Goal: Information Seeking & Learning: Learn about a topic

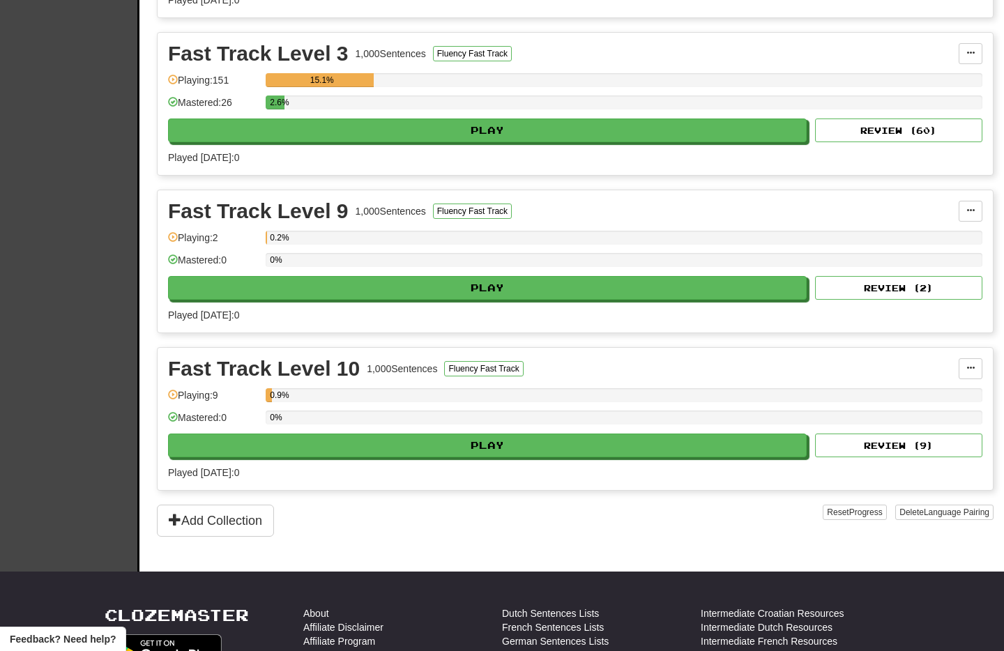
scroll to position [486, 0]
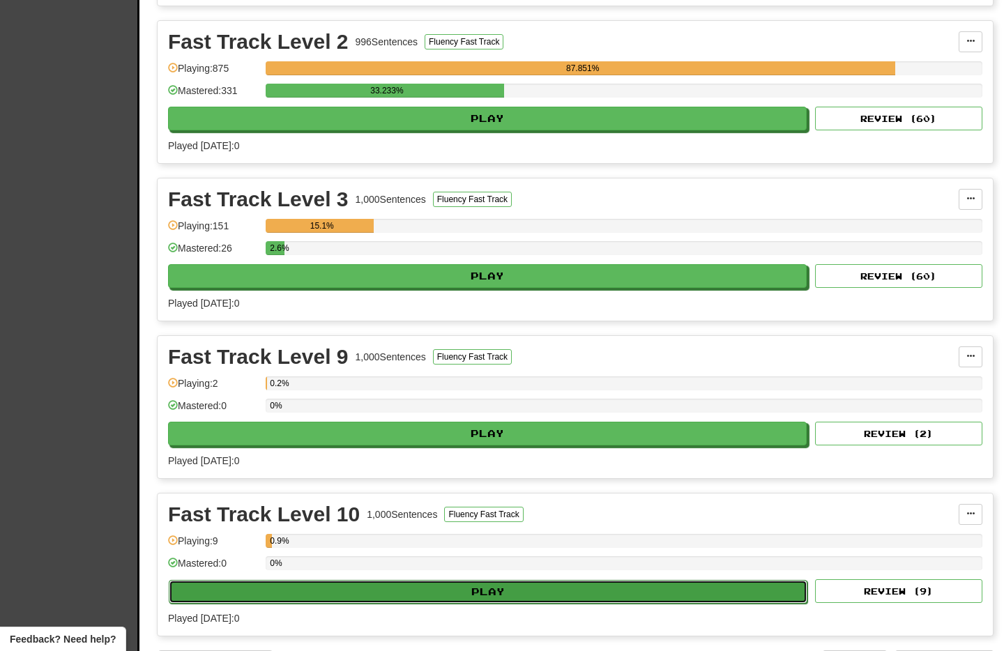
click at [461, 593] on button "Play" at bounding box center [488, 592] width 639 height 24
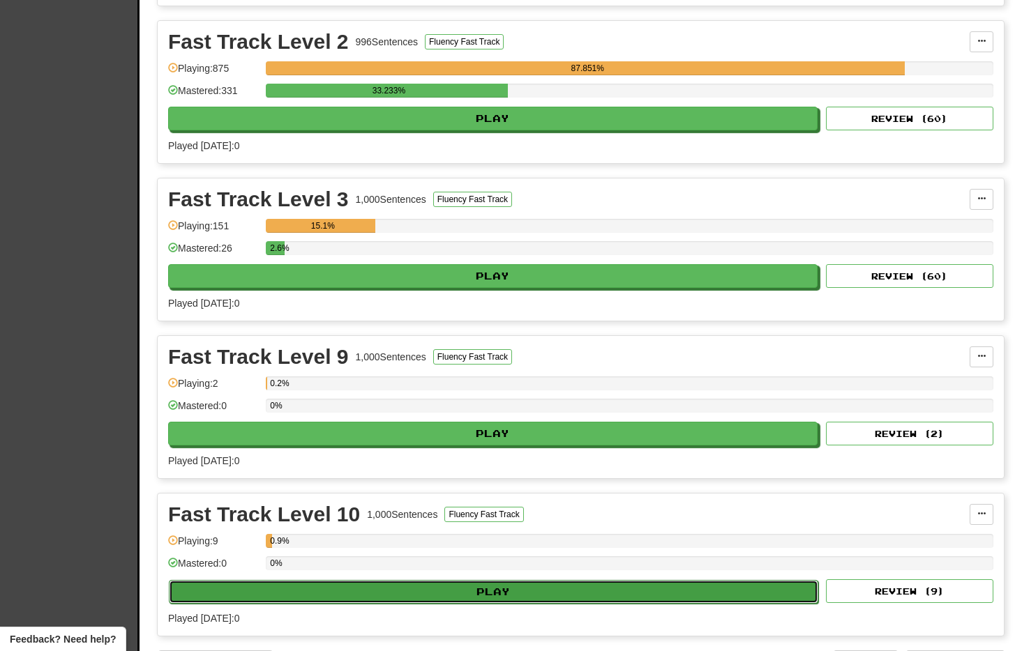
select select "**"
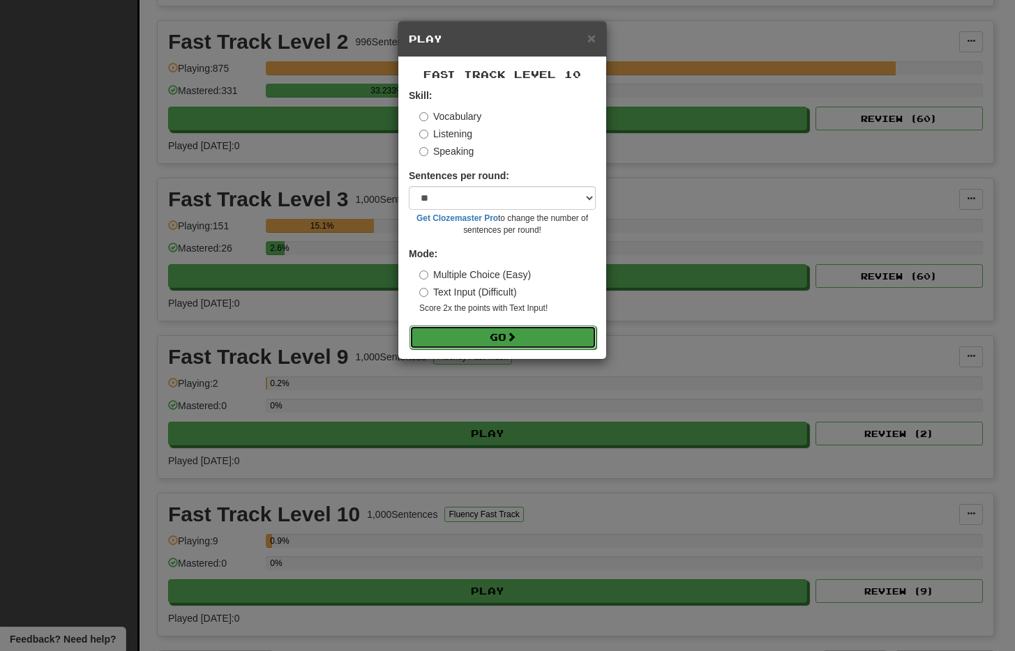
click at [512, 342] on span at bounding box center [511, 337] width 10 height 10
click at [595, 40] on span "×" at bounding box center [591, 38] width 8 height 16
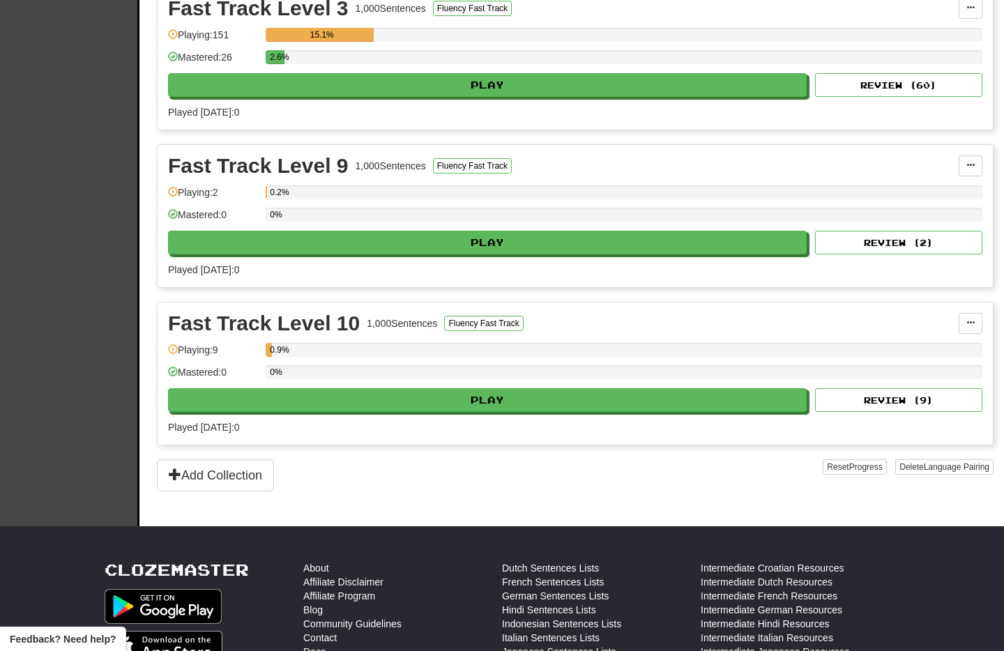
scroll to position [201, 0]
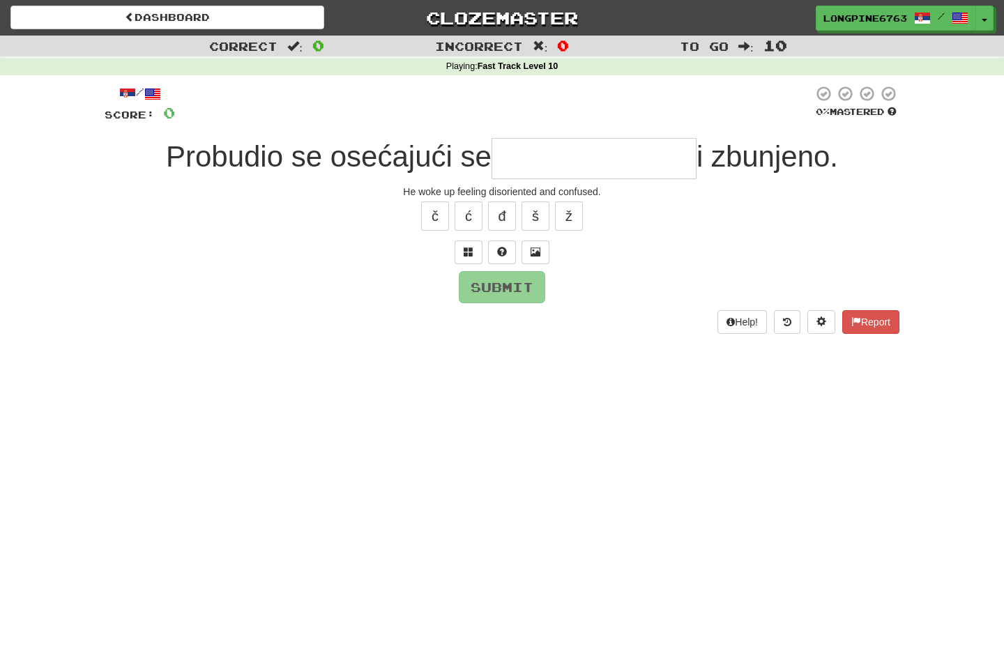
click at [550, 162] on input "text" at bounding box center [594, 158] width 205 height 41
